Goal: Transaction & Acquisition: Purchase product/service

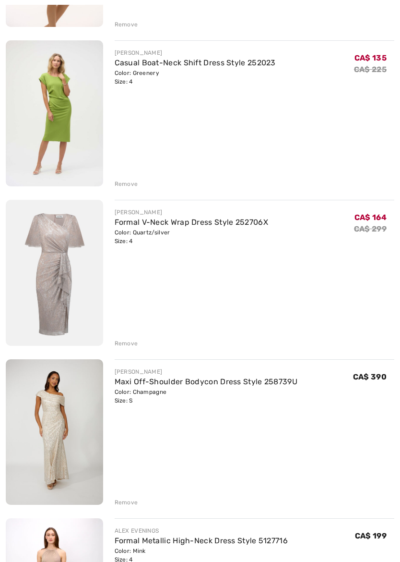
scroll to position [579, 0]
click at [62, 434] on img at bounding box center [54, 432] width 97 height 146
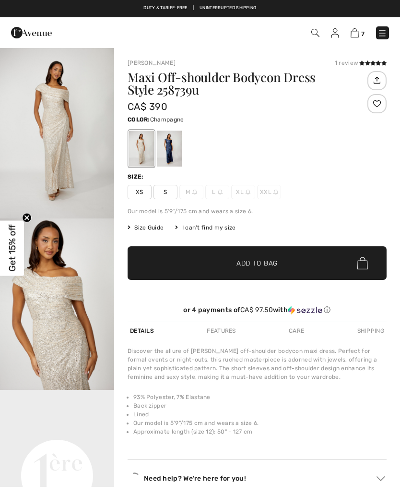
checkbox input "true"
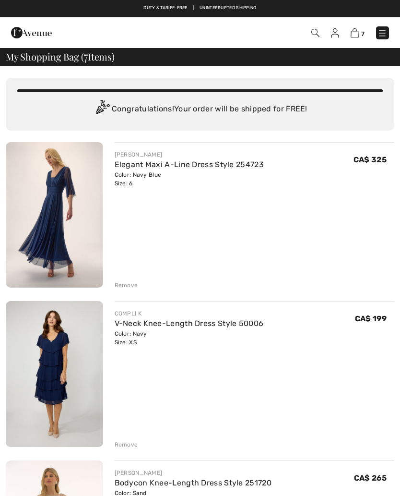
scroll to position [606, 0]
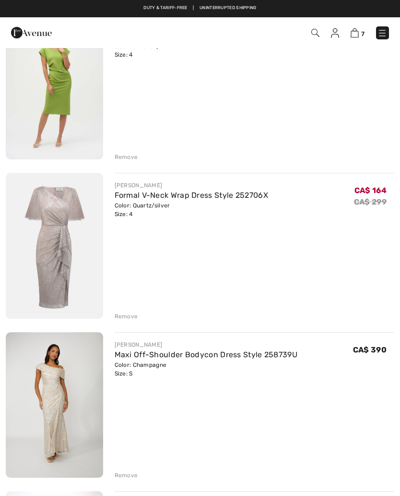
click at [49, 229] on img at bounding box center [54, 246] width 97 height 146
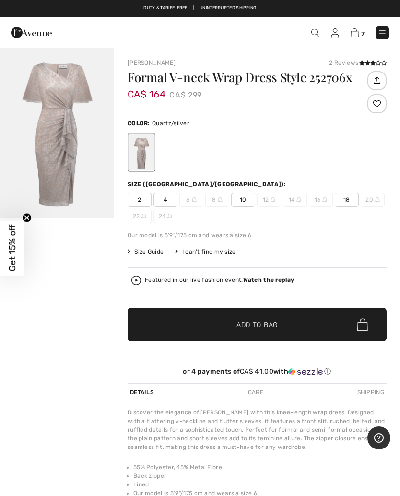
click at [155, 251] on span "Size Guide" at bounding box center [146, 251] width 36 height 9
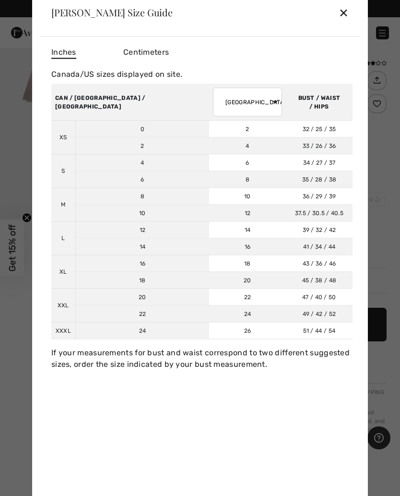
click at [346, 9] on div "✕" at bounding box center [344, 12] width 10 height 20
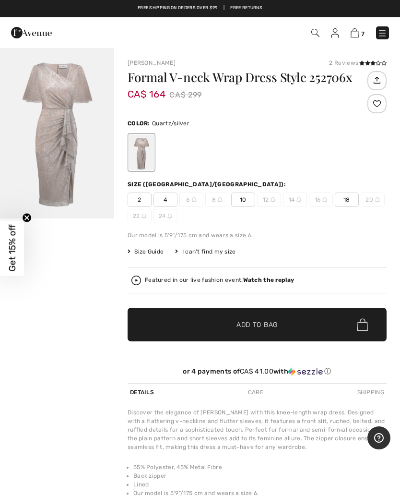
click at [145, 203] on span "2" at bounding box center [140, 200] width 24 height 14
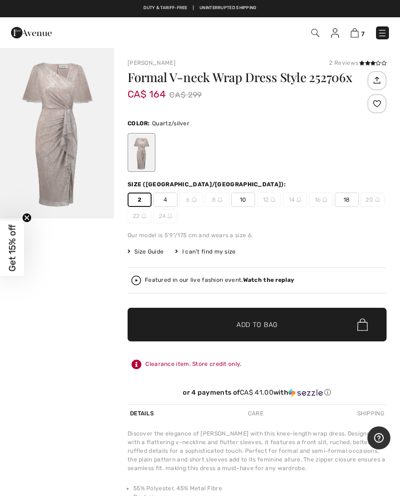
click at [294, 325] on span "✔ Added to Bag Add to Bag" at bounding box center [257, 325] width 259 height 34
click at [68, 152] on img "1 / 1" at bounding box center [57, 132] width 114 height 171
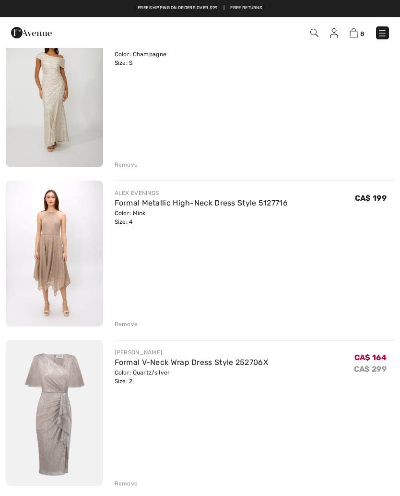
scroll to position [916, 0]
click at [42, 245] on img at bounding box center [54, 254] width 97 height 146
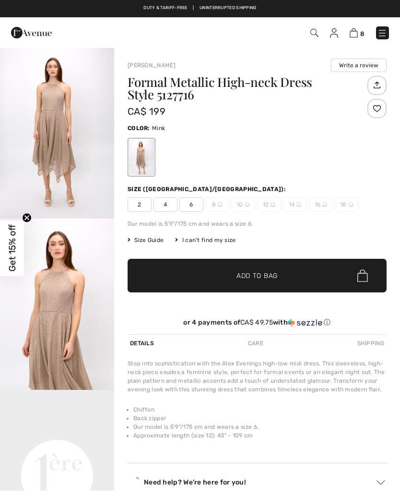
checkbox input "true"
click at [65, 166] on img "1 / 4" at bounding box center [57, 132] width 114 height 171
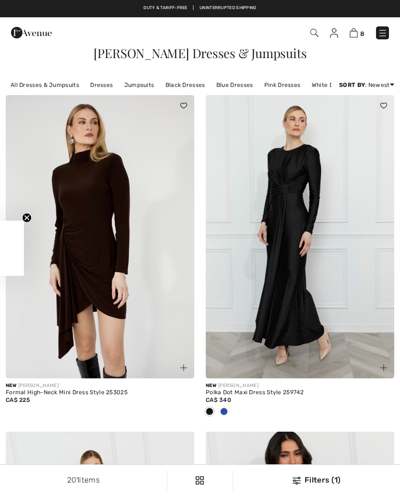
checkbox input "true"
click at [355, 36] on img at bounding box center [354, 32] width 8 height 9
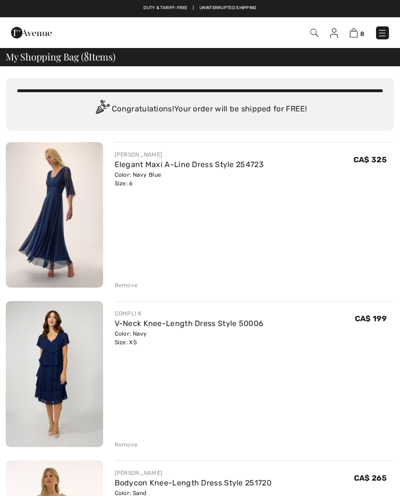
click at [55, 217] on img at bounding box center [54, 214] width 97 height 145
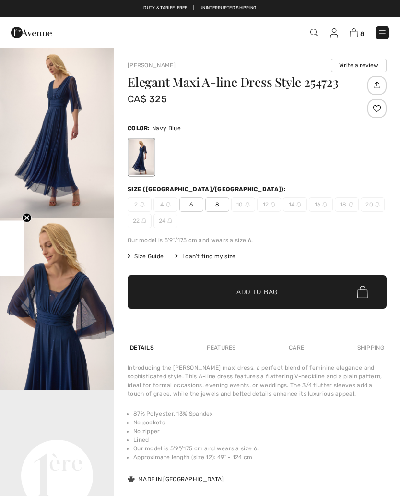
checkbox input "true"
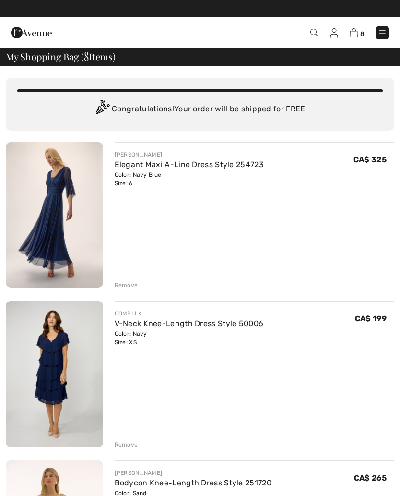
click at [346, 219] on div "[PERSON_NAME] Elegant Maxi A-Line Dress Style 254723 Color: Navy Blue Size: 6 F…" at bounding box center [255, 215] width 280 height 147
click at [50, 207] on img at bounding box center [54, 214] width 97 height 145
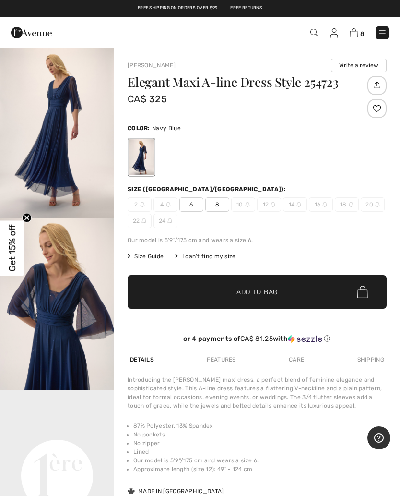
click at [353, 41] on div "8 Checkout" at bounding box center [282, 33] width 229 height 20
click at [358, 29] on img at bounding box center [354, 32] width 8 height 9
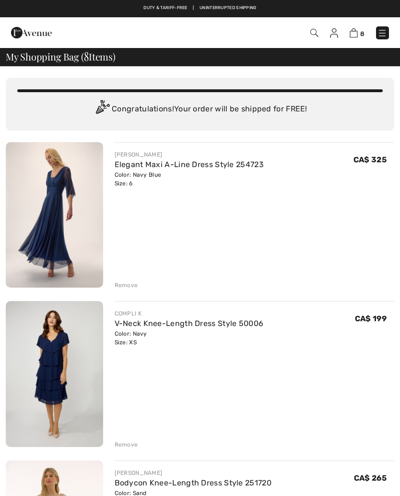
click at [123, 282] on div "Remove" at bounding box center [127, 285] width 24 height 9
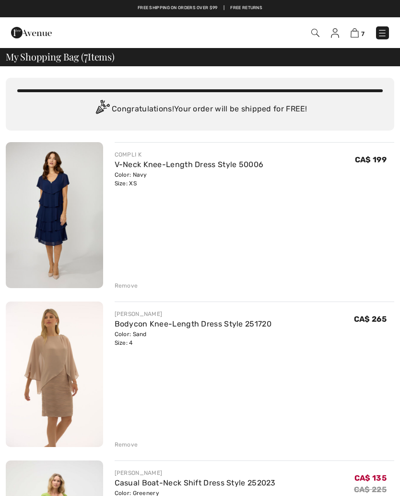
click at [46, 208] on img at bounding box center [54, 215] width 97 height 146
click at [120, 284] on div "Remove" at bounding box center [127, 285] width 24 height 9
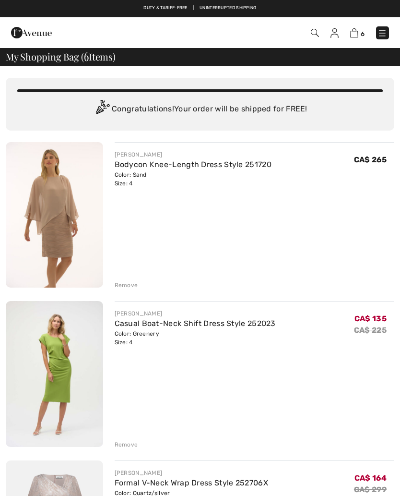
click at [48, 211] on img at bounding box center [54, 214] width 97 height 145
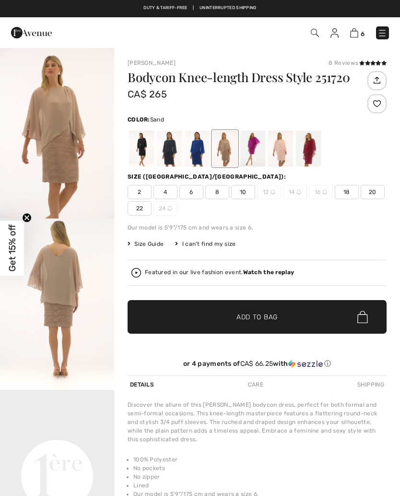
checkbox input "true"
click at [142, 192] on span "2" at bounding box center [140, 192] width 24 height 14
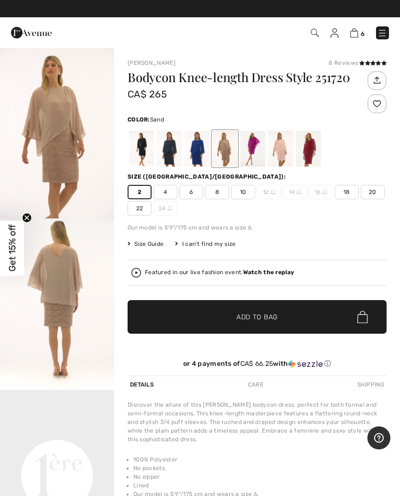
click at [271, 316] on span "Add to Bag" at bounding box center [257, 317] width 41 height 10
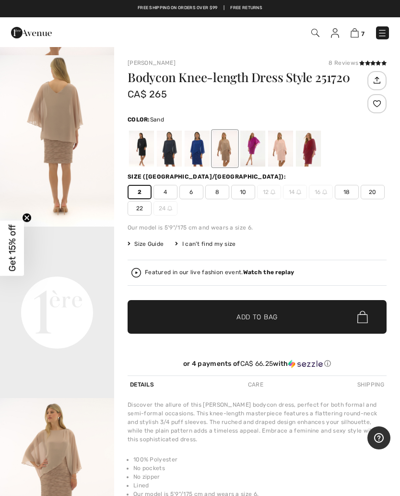
scroll to position [198, 0]
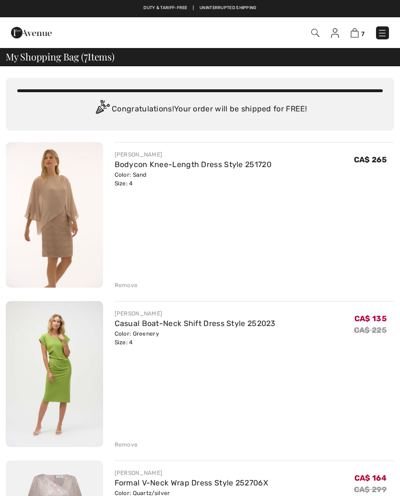
click at [121, 288] on div "Remove" at bounding box center [127, 285] width 24 height 9
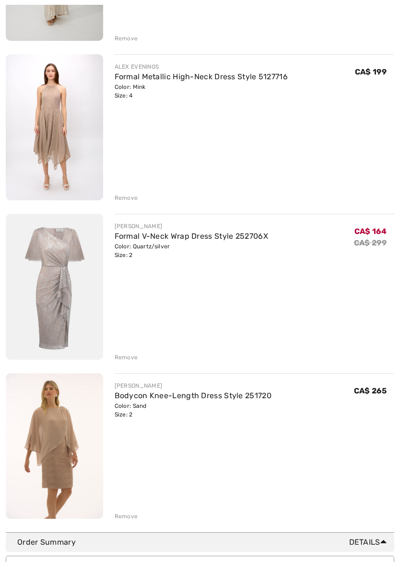
scroll to position [566, 0]
click at [125, 495] on div "Remove" at bounding box center [127, 516] width 24 height 9
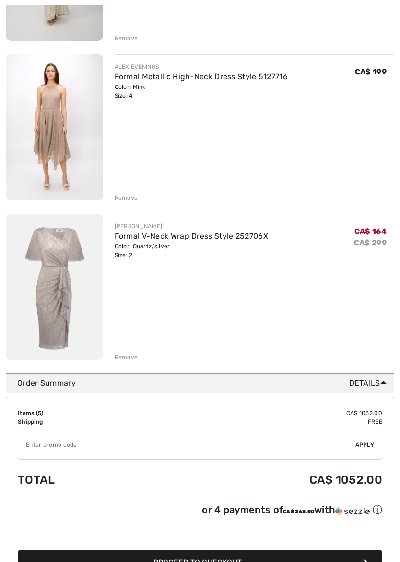
click at [127, 359] on div "Remove" at bounding box center [127, 357] width 24 height 9
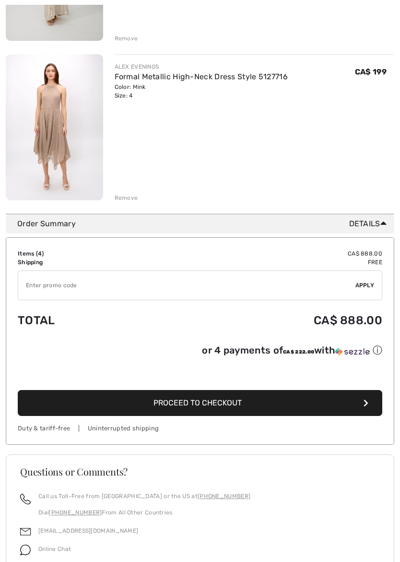
click at [127, 197] on div "Remove" at bounding box center [127, 197] width 24 height 9
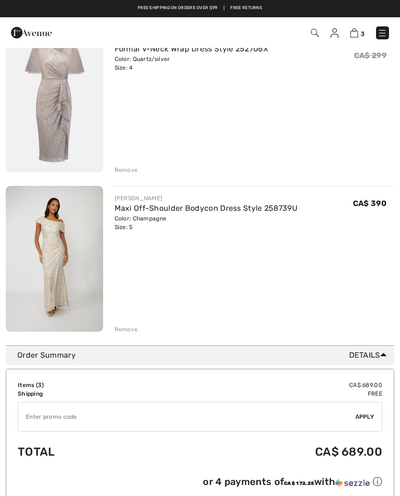
scroll to position [274, 0]
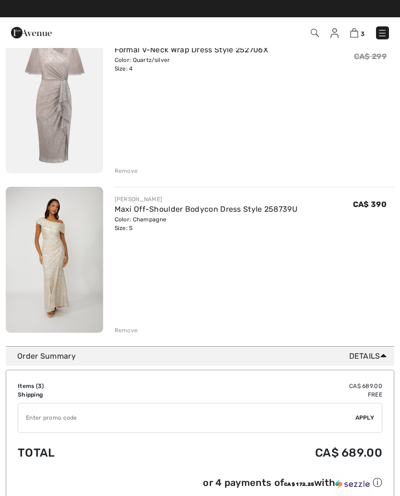
click at [126, 325] on div "Remove" at bounding box center [255, 329] width 280 height 11
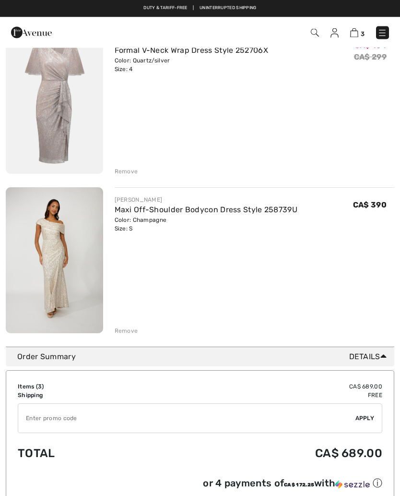
click at [124, 333] on div "Remove" at bounding box center [127, 331] width 24 height 9
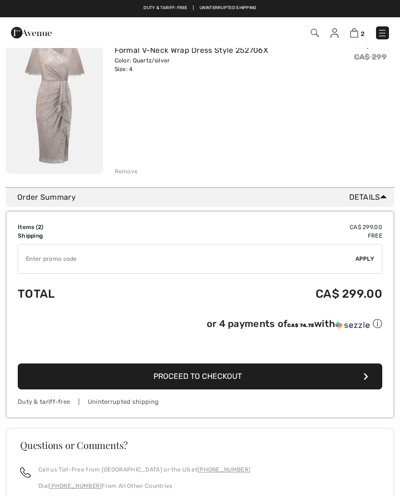
click at [131, 172] on div "Remove" at bounding box center [127, 171] width 24 height 9
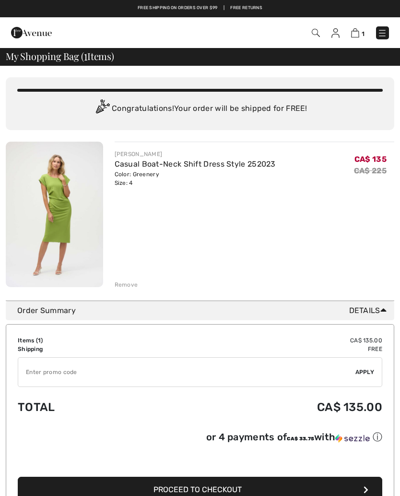
scroll to position [0, 0]
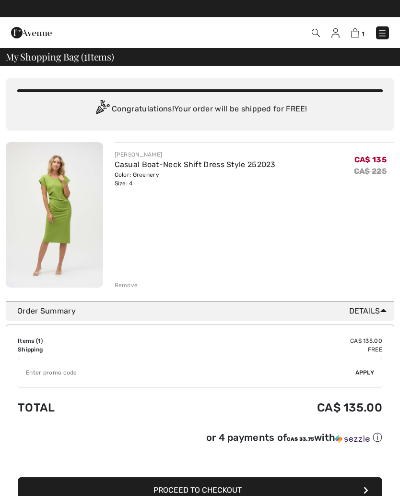
click at [58, 192] on img at bounding box center [54, 214] width 97 height 145
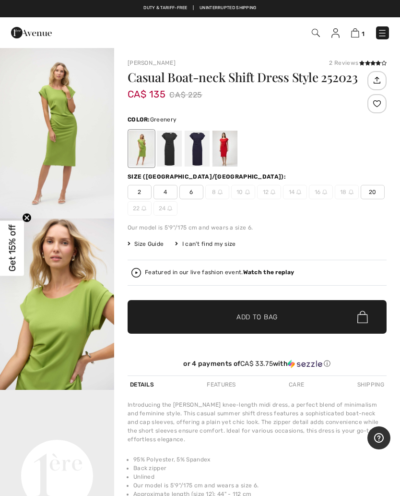
click at [357, 36] on img at bounding box center [355, 32] width 8 height 9
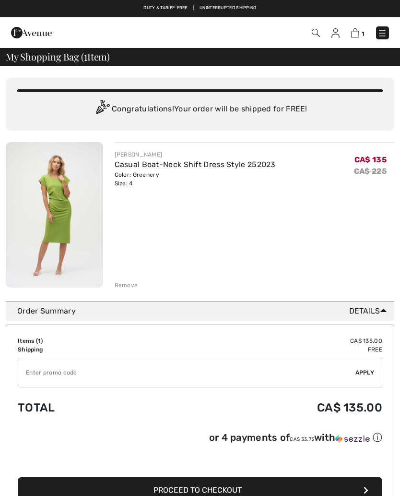
click at [122, 288] on div "Remove" at bounding box center [127, 285] width 24 height 9
